Goal: Task Accomplishment & Management: Use online tool/utility

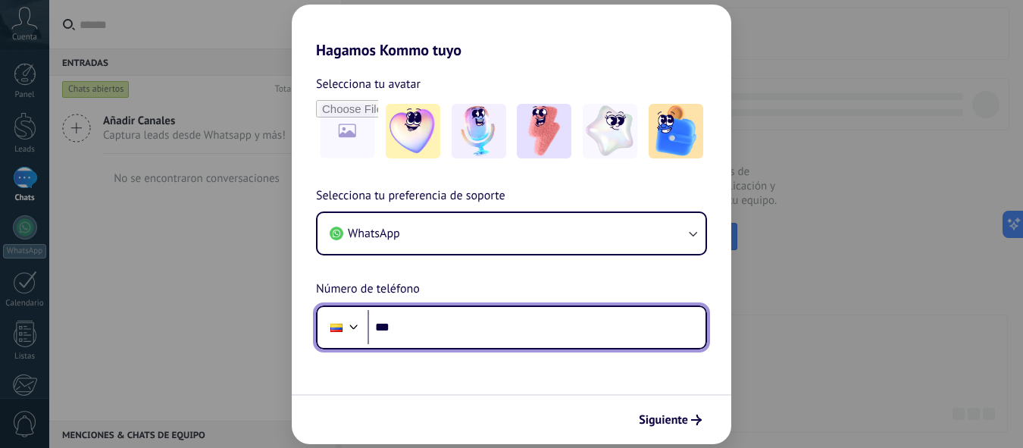
click at [451, 325] on input "***" at bounding box center [536, 327] width 338 height 35
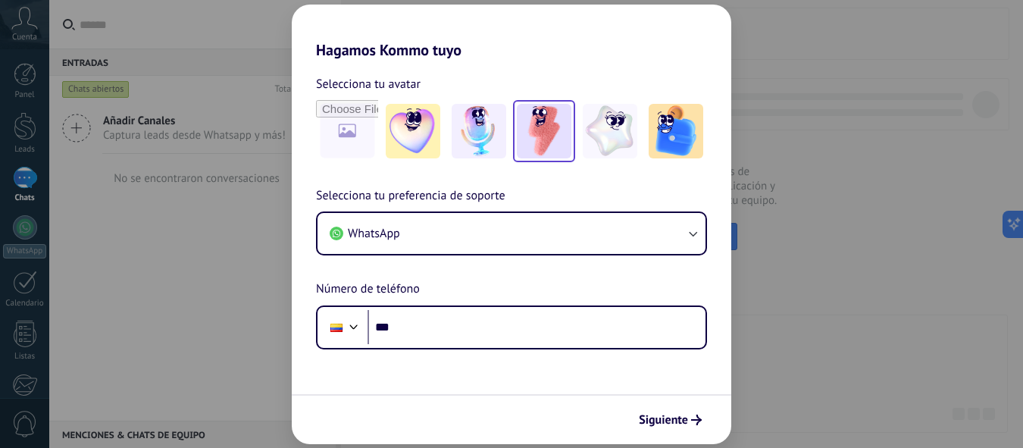
click at [546, 136] on img at bounding box center [544, 131] width 55 height 55
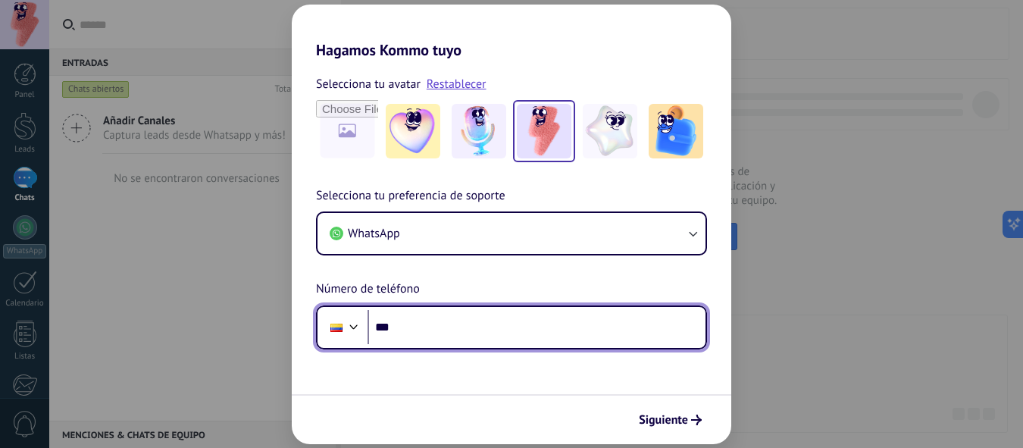
click at [467, 327] on input "***" at bounding box center [536, 327] width 338 height 35
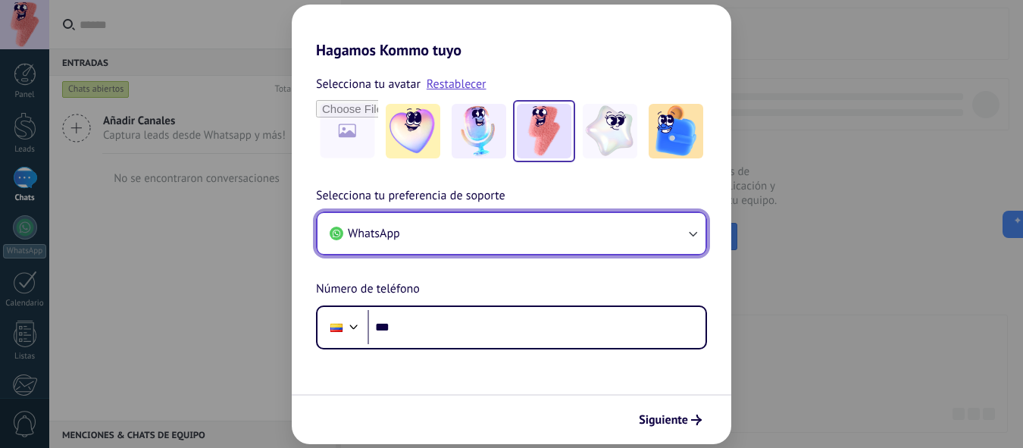
click at [693, 234] on icon "button" at bounding box center [692, 233] width 15 height 15
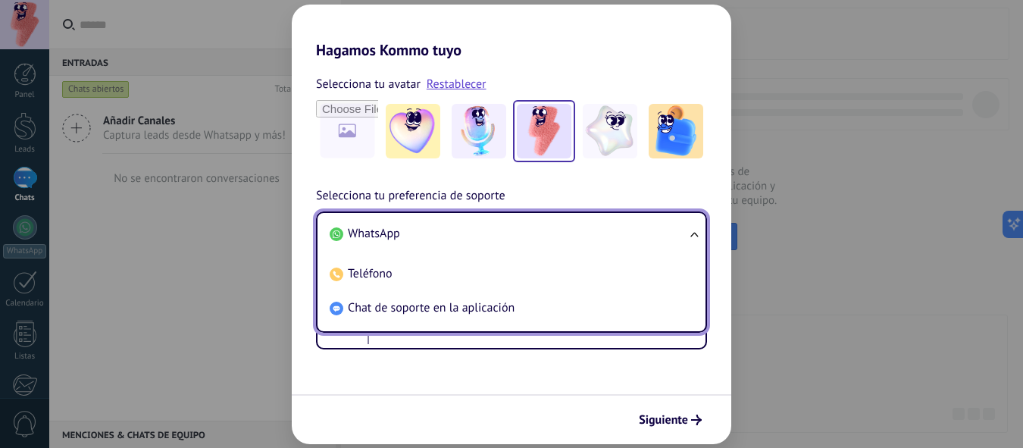
click at [446, 223] on li "WhatsApp" at bounding box center [509, 234] width 370 height 34
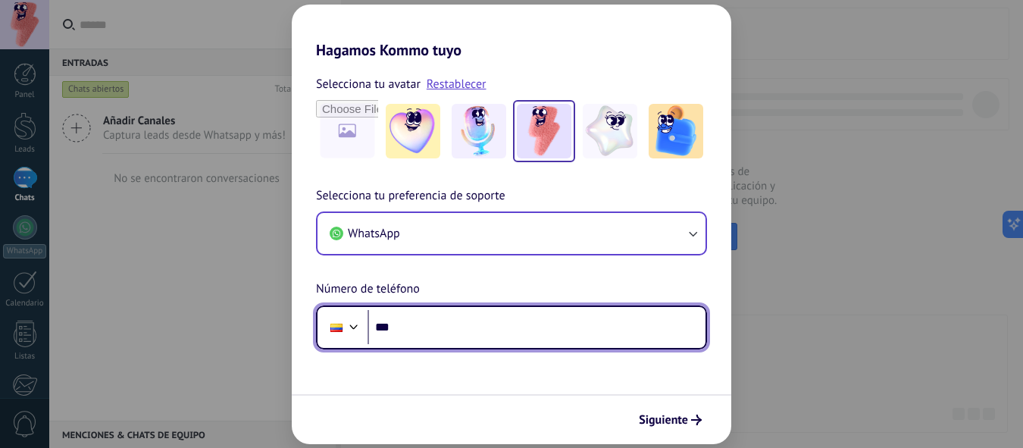
click at [546, 332] on input "***" at bounding box center [536, 327] width 338 height 35
type input "**********"
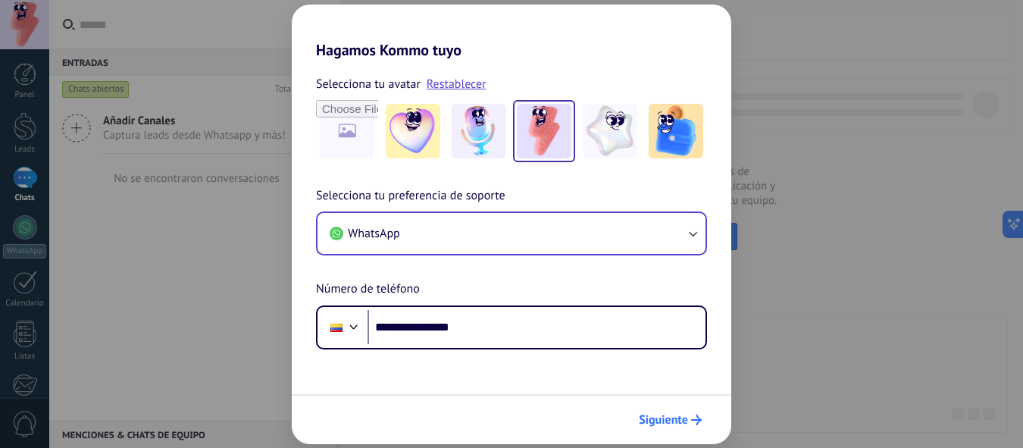
click at [660, 417] on span "Siguiente" at bounding box center [663, 419] width 49 height 11
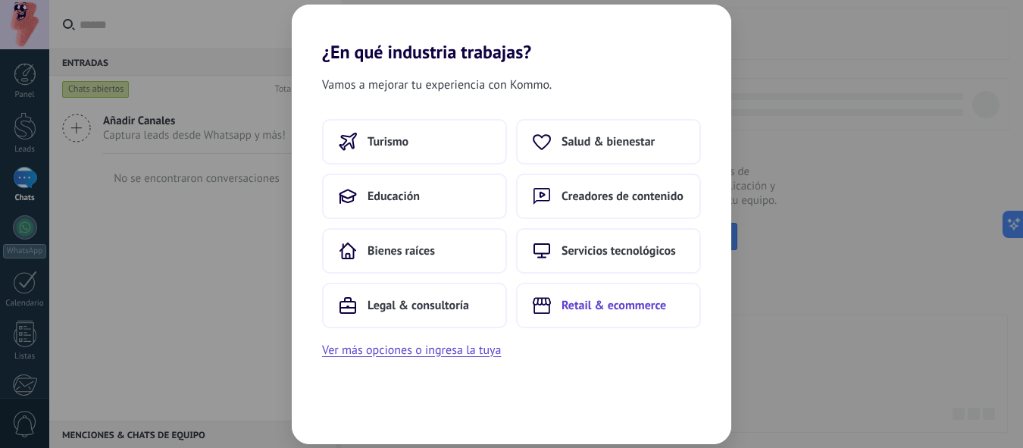
click at [638, 305] on span "Retail & ecommerce" at bounding box center [613, 305] width 105 height 15
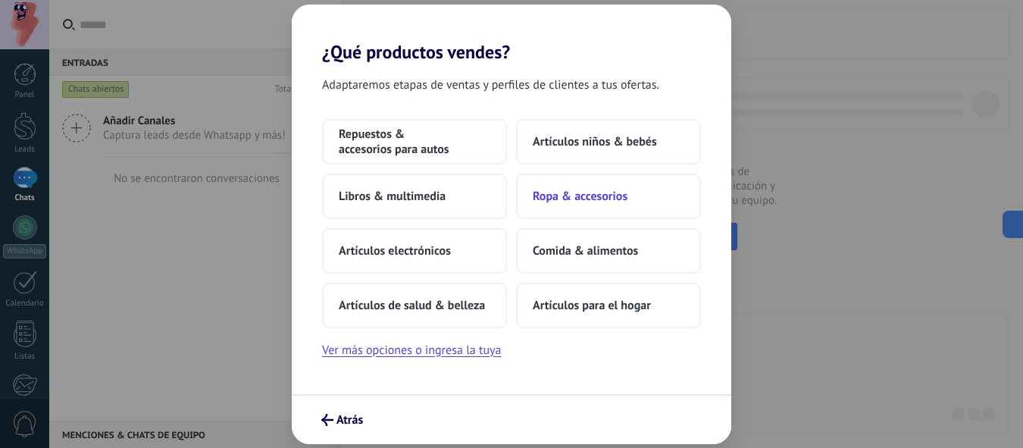
click at [585, 200] on span "Ropa & accesorios" at bounding box center [580, 196] width 95 height 15
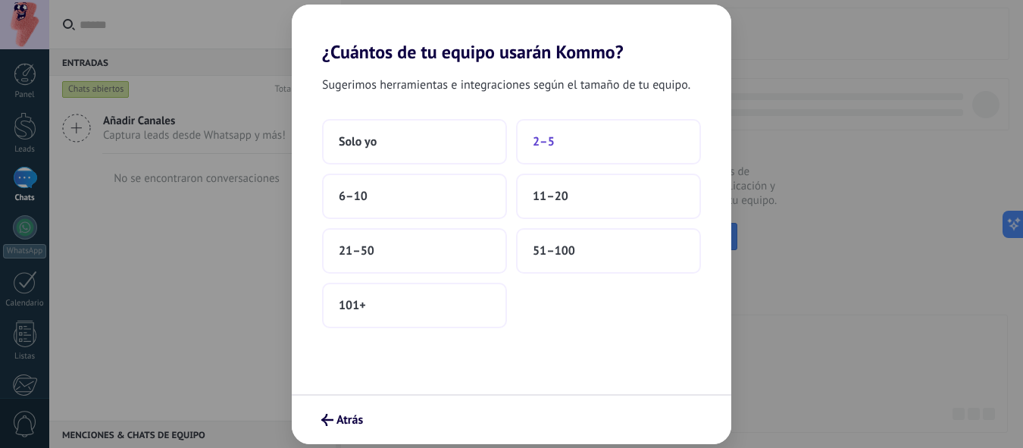
click at [621, 133] on button "2–5" at bounding box center [608, 141] width 185 height 45
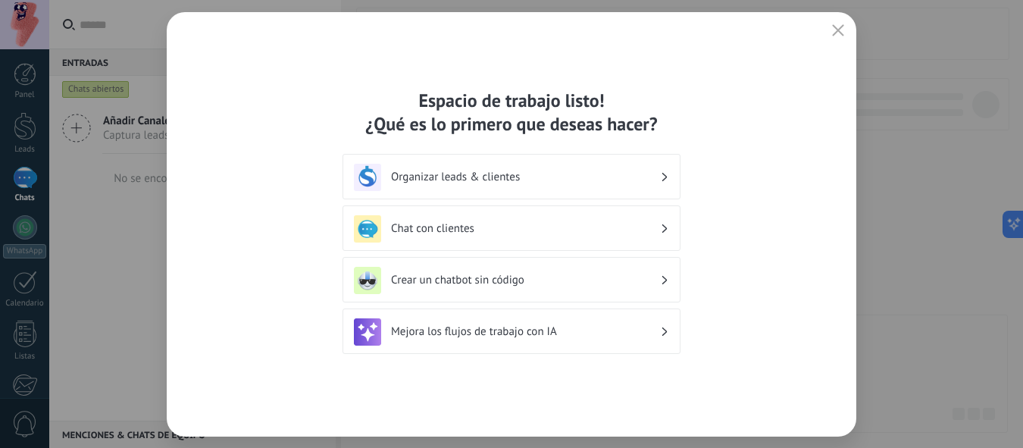
click at [456, 236] on div "Chat con clientes" at bounding box center [511, 228] width 315 height 27
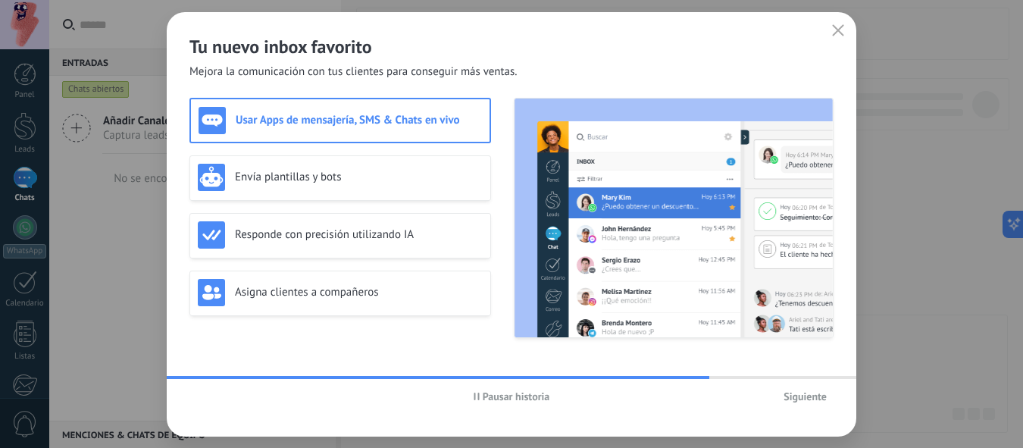
click at [509, 399] on span "Pausar historia" at bounding box center [516, 396] width 67 height 11
click at [509, 399] on span "Iniciar historia" at bounding box center [515, 396] width 65 height 11
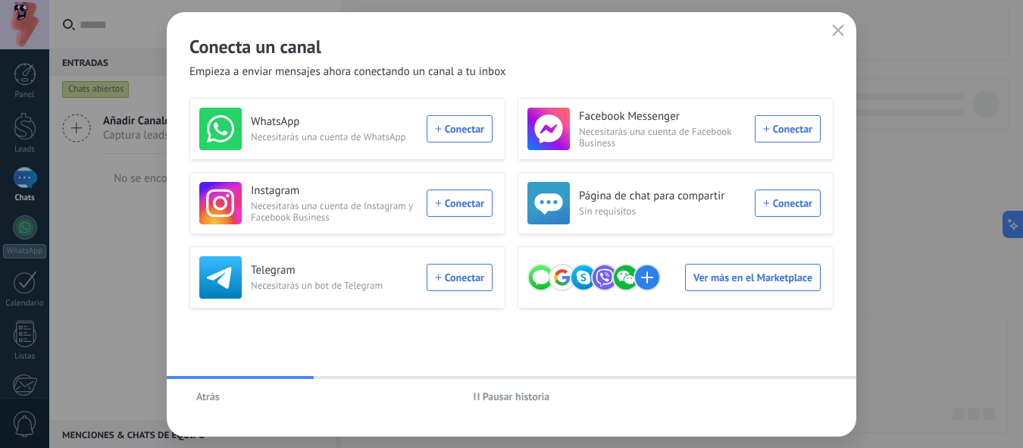
click at [207, 405] on button "Atrás" at bounding box center [207, 396] width 37 height 23
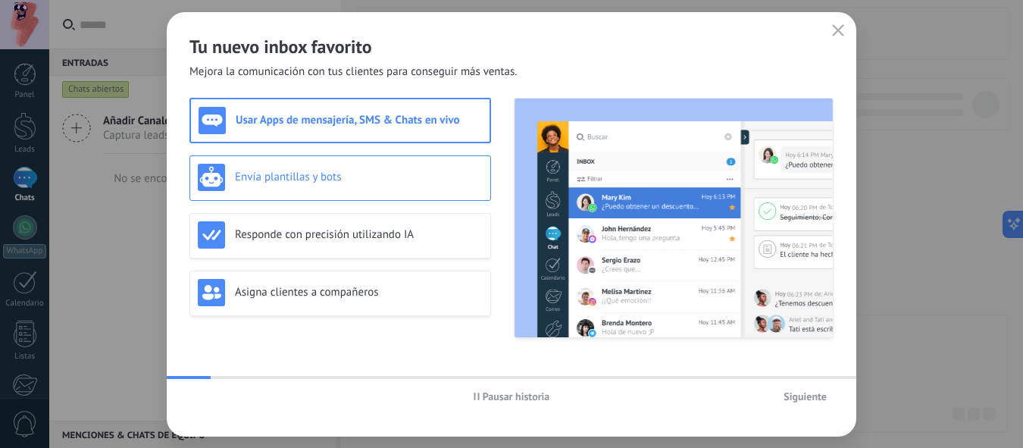
click at [306, 183] on h3 "Envía plantillas y bots" at bounding box center [359, 177] width 248 height 14
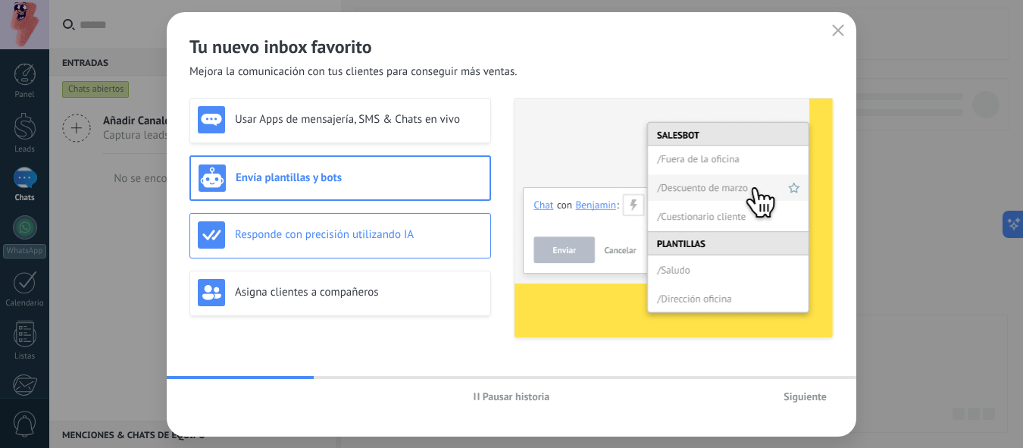
click at [317, 233] on h3 "Responde con precisión utilizando IA" at bounding box center [359, 234] width 248 height 14
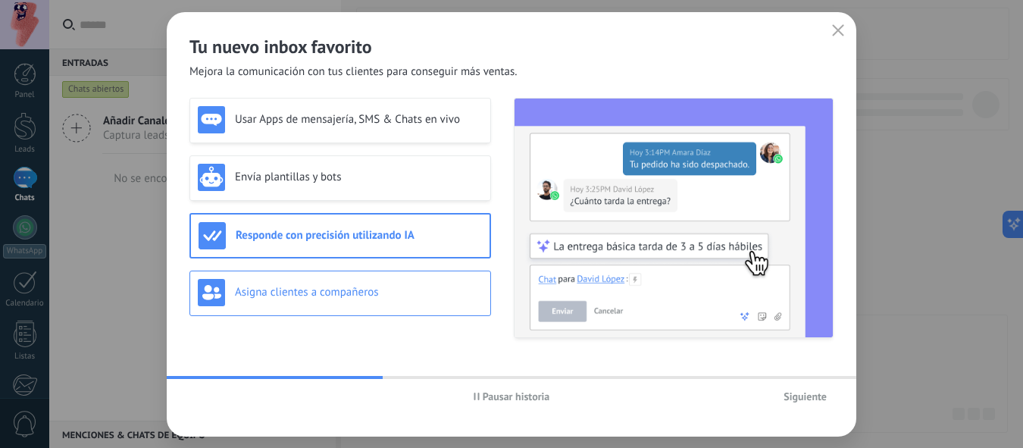
click at [389, 288] on h3 "Asigna clientes a compañeros" at bounding box center [359, 292] width 248 height 14
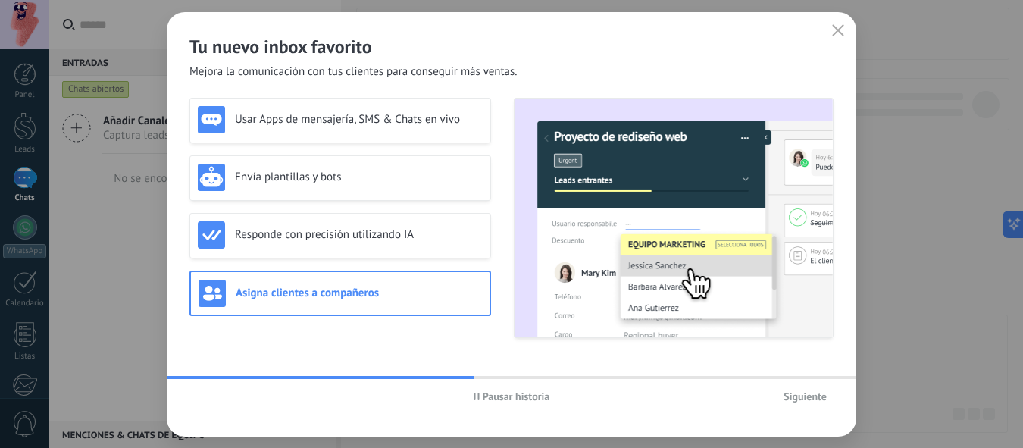
click at [802, 394] on span "Siguiente" at bounding box center [804, 396] width 43 height 11
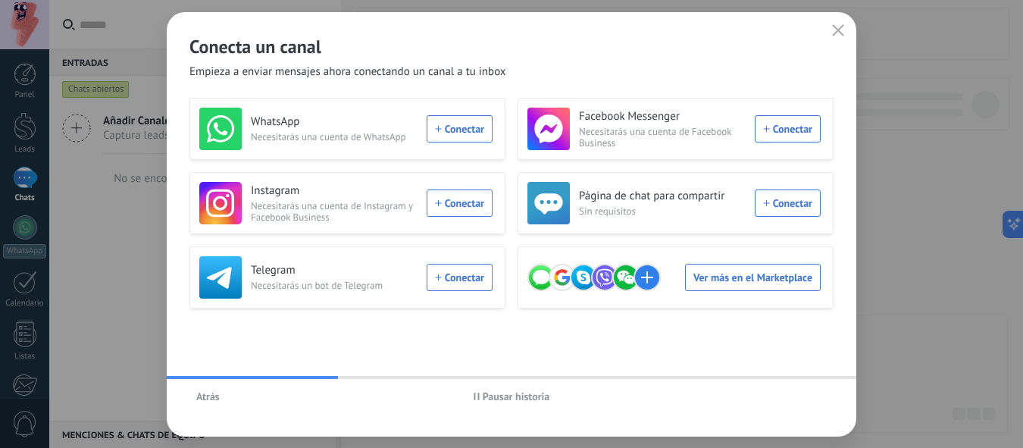
click at [517, 399] on span "Pausar historia" at bounding box center [516, 396] width 67 height 11
click at [320, 124] on h3 "WhatsApp" at bounding box center [334, 121] width 167 height 15
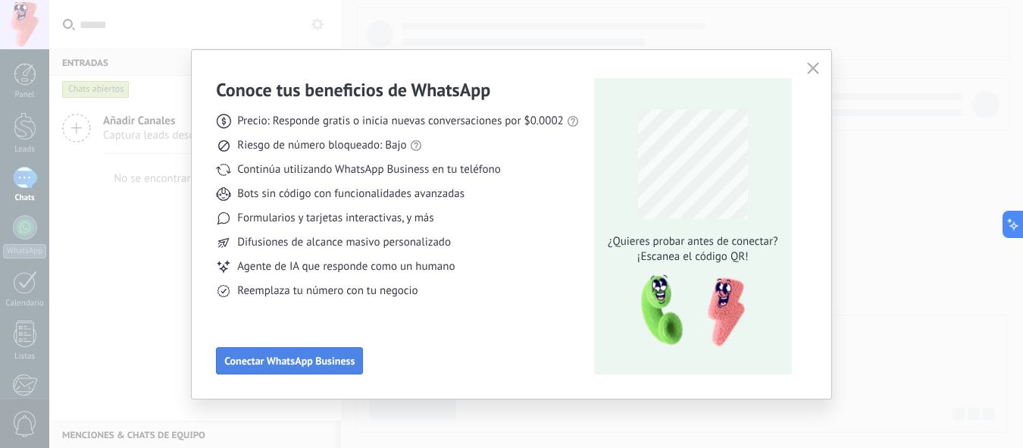
click at [261, 362] on span "Conectar WhatsApp Business" at bounding box center [289, 360] width 130 height 11
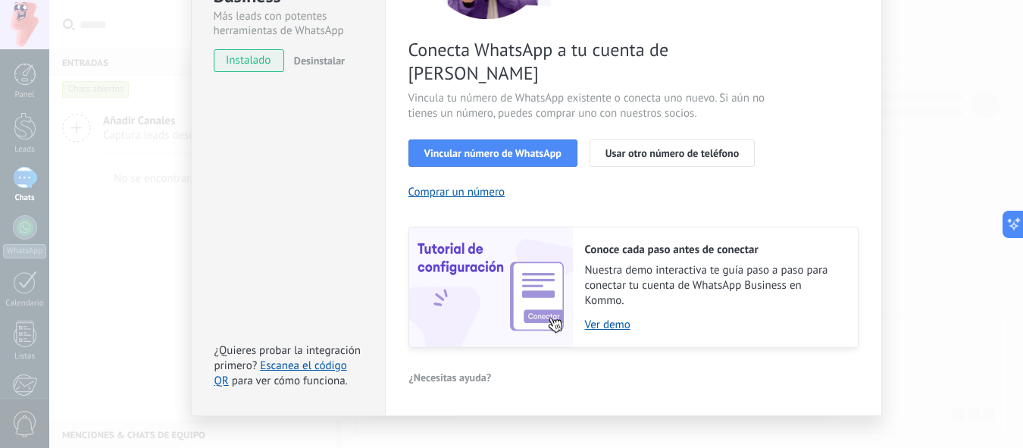
scroll to position [225, 0]
click at [611, 317] on link "Ver demo" at bounding box center [714, 324] width 258 height 14
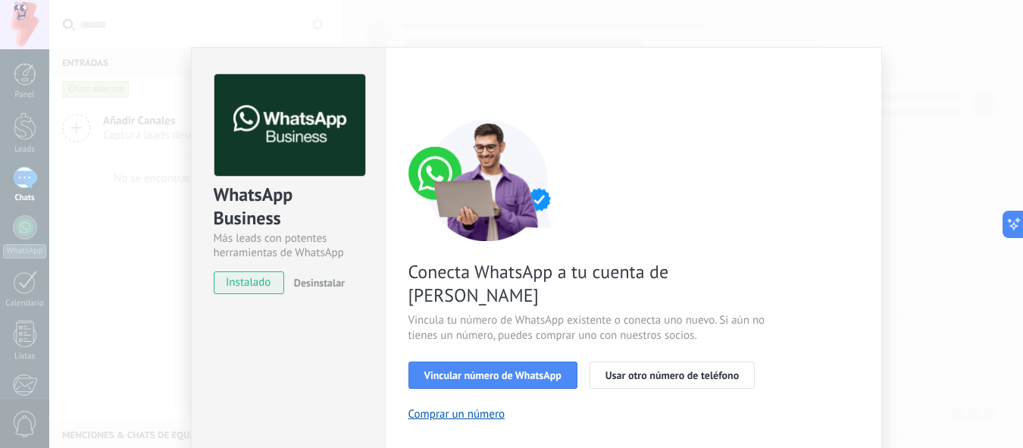
scroll to position [2, 0]
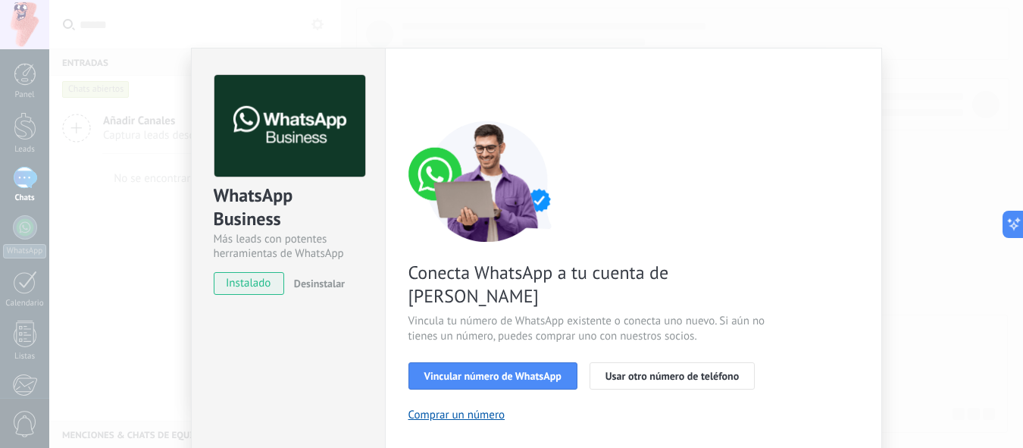
click at [951, 186] on div "WhatsApp Business Más leads con potentes herramientas de WhatsApp instalado Des…" at bounding box center [536, 224] width 974 height 448
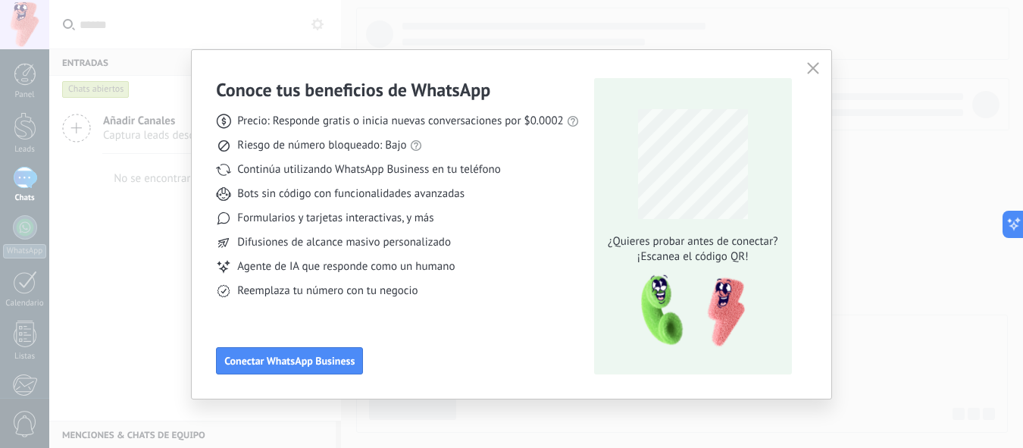
click at [811, 68] on icon "button" at bounding box center [813, 68] width 12 height 12
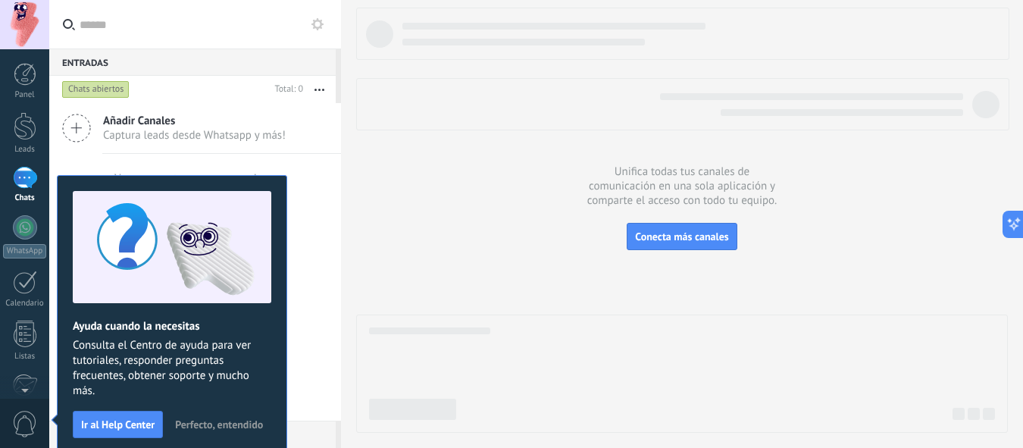
click at [246, 424] on span "Perfecto, entendido" at bounding box center [219, 424] width 88 height 11
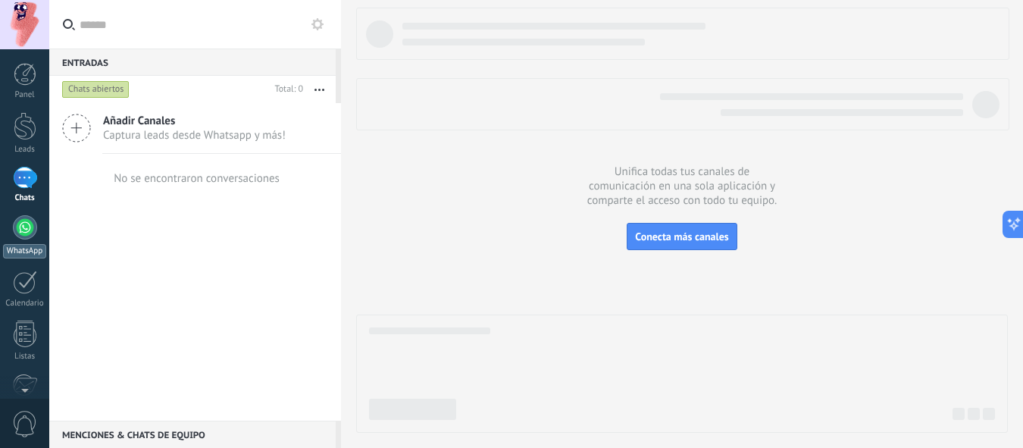
click at [24, 224] on div at bounding box center [25, 227] width 24 height 24
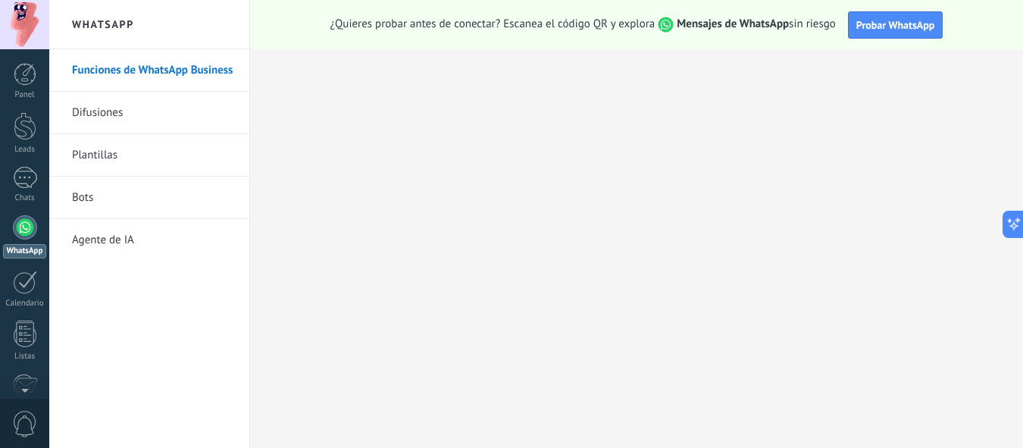
click at [130, 311] on div "Funciones de WhatsApp Business Difusiones Plantillas Bots Agente de [GEOGRAPHIC…" at bounding box center [149, 248] width 200 height 399
